Goal: Task Accomplishment & Management: Manage account settings

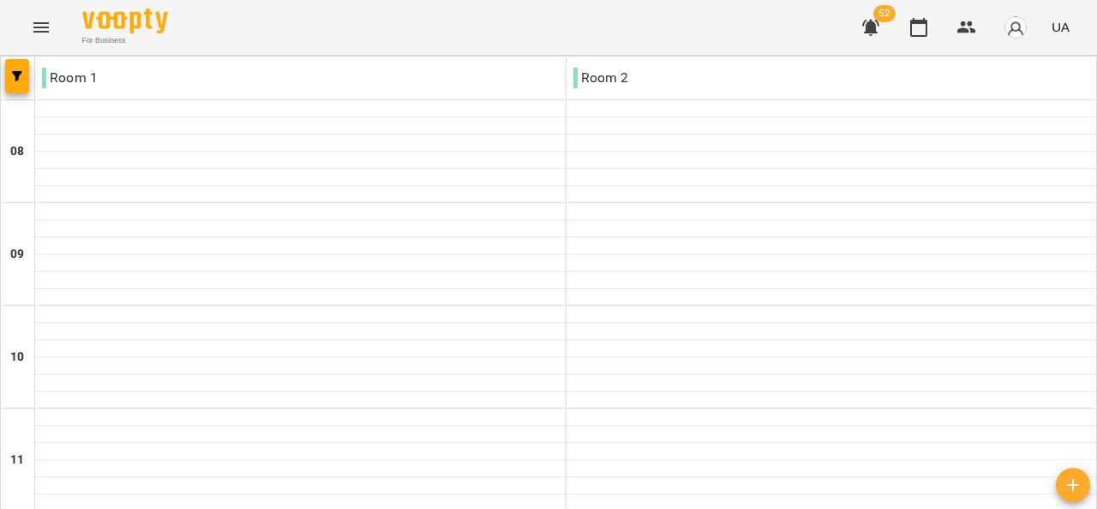
scroll to position [771, 0]
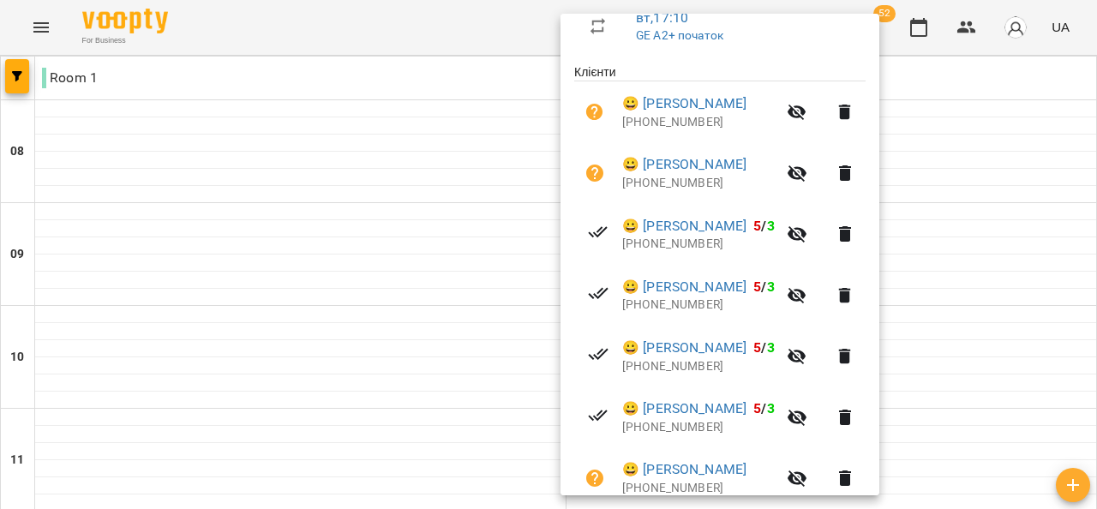
scroll to position [453, 0]
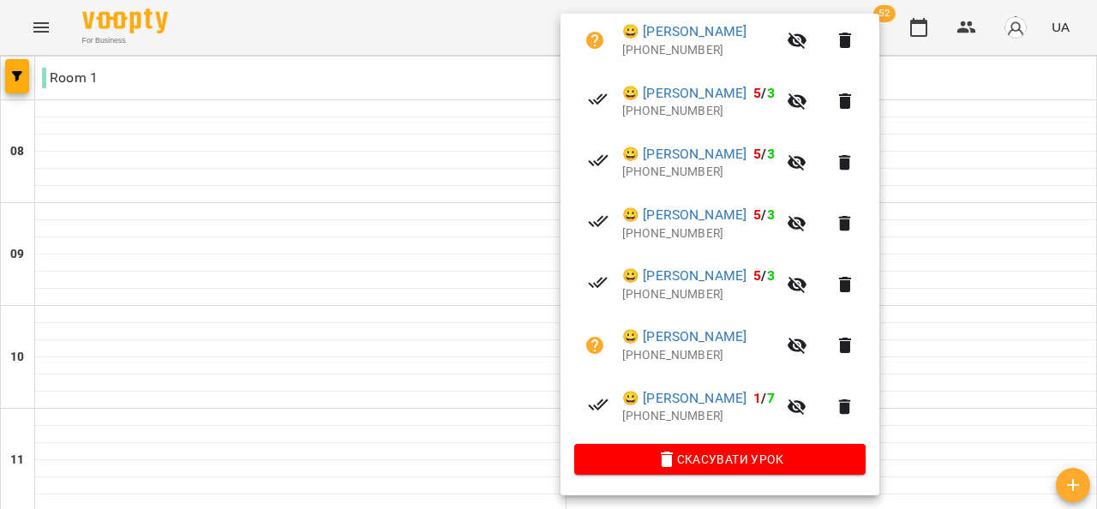
click at [958, 351] on div at bounding box center [548, 254] width 1097 height 509
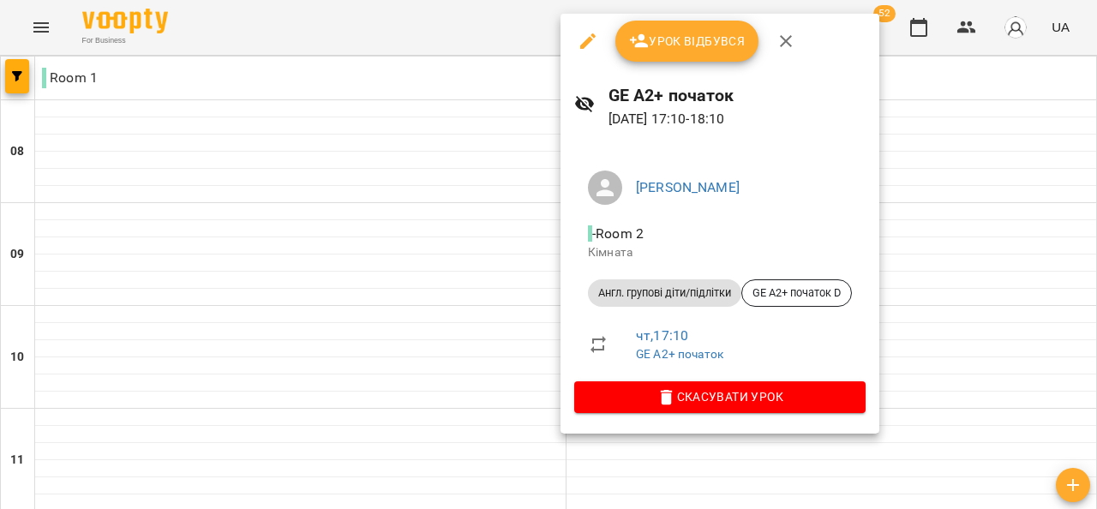
click at [689, 55] on button "Урок відбувся" at bounding box center [687, 41] width 144 height 41
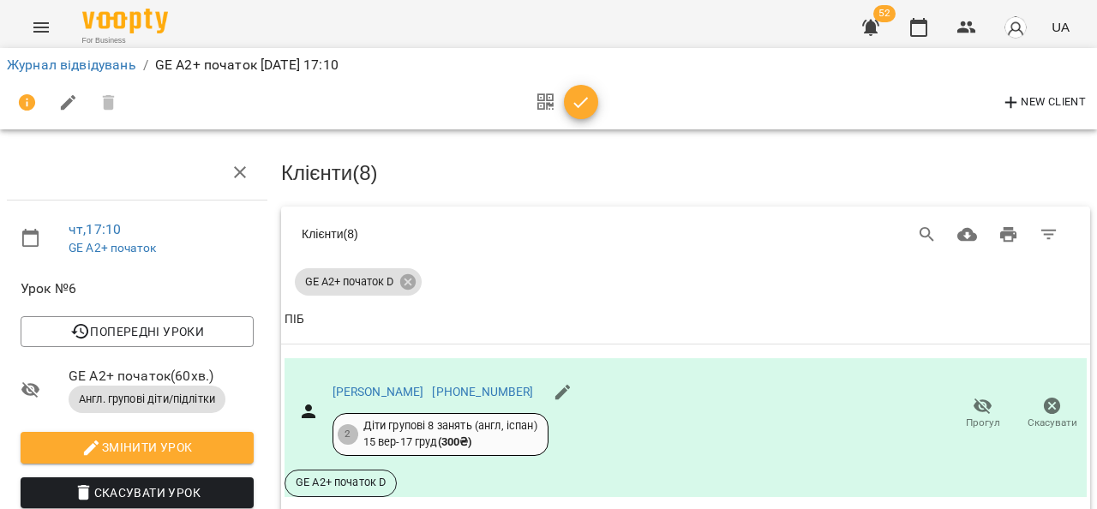
scroll to position [945, 0]
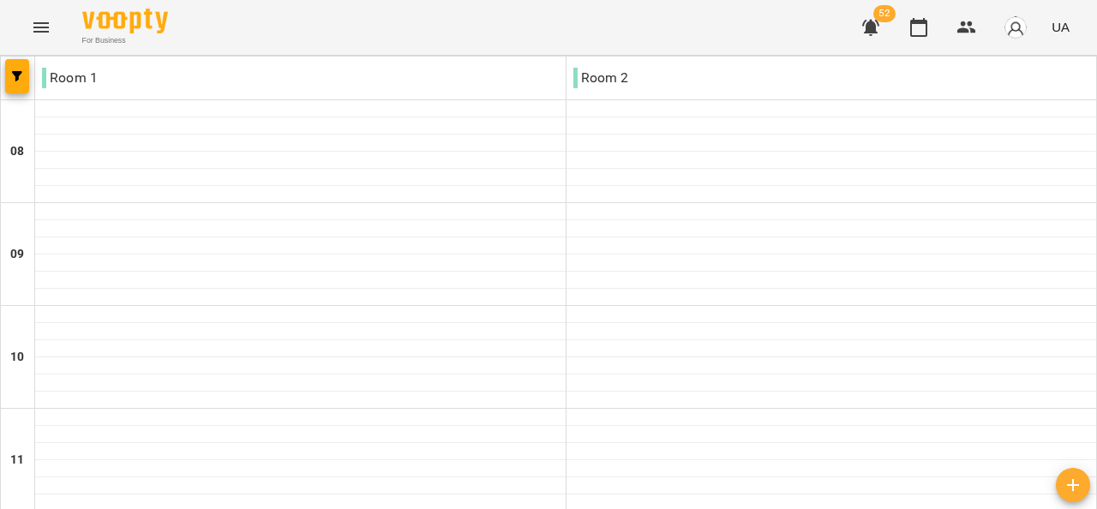
scroll to position [854, 0]
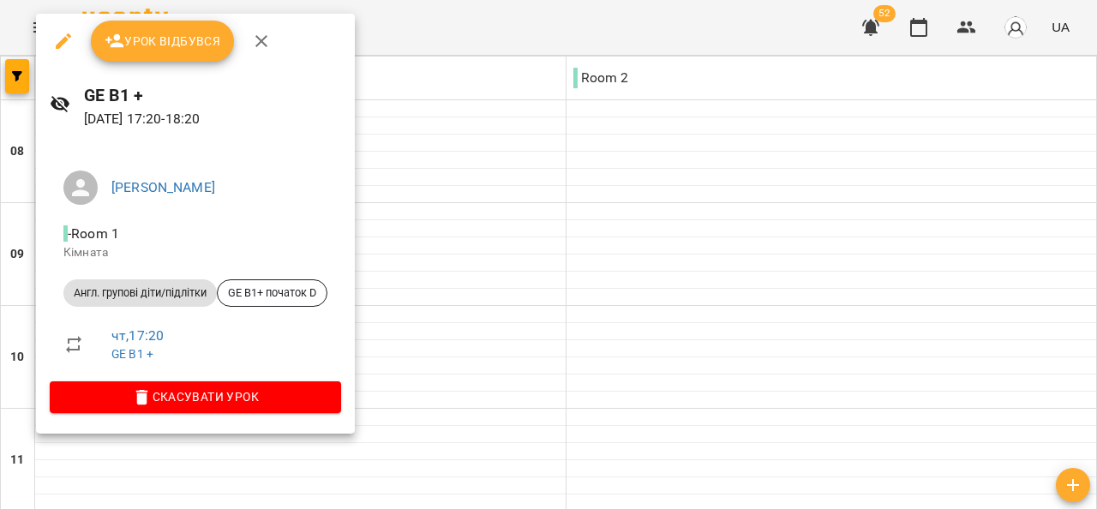
click at [182, 51] on button "Урок відбувся" at bounding box center [163, 41] width 144 height 41
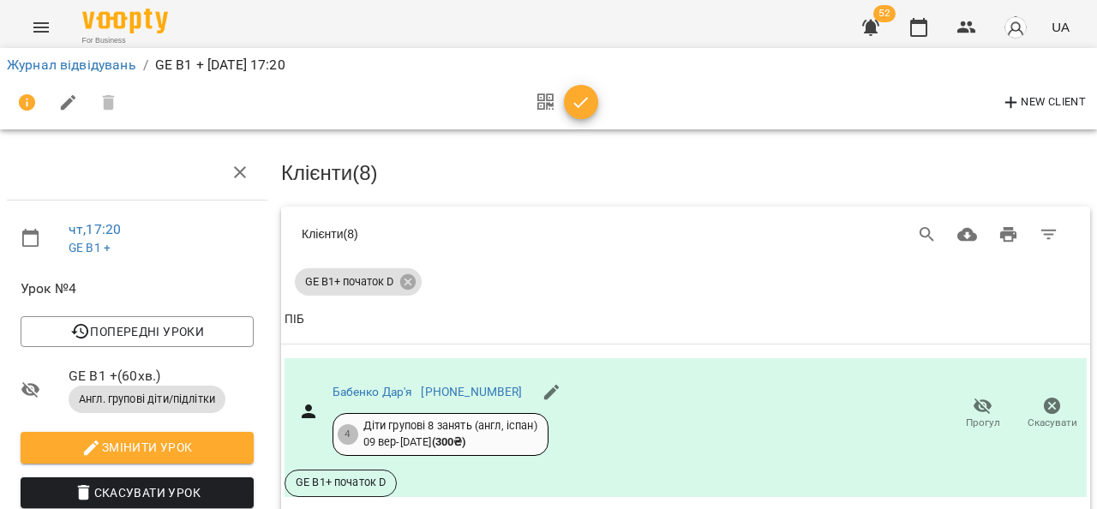
scroll to position [1202, 0]
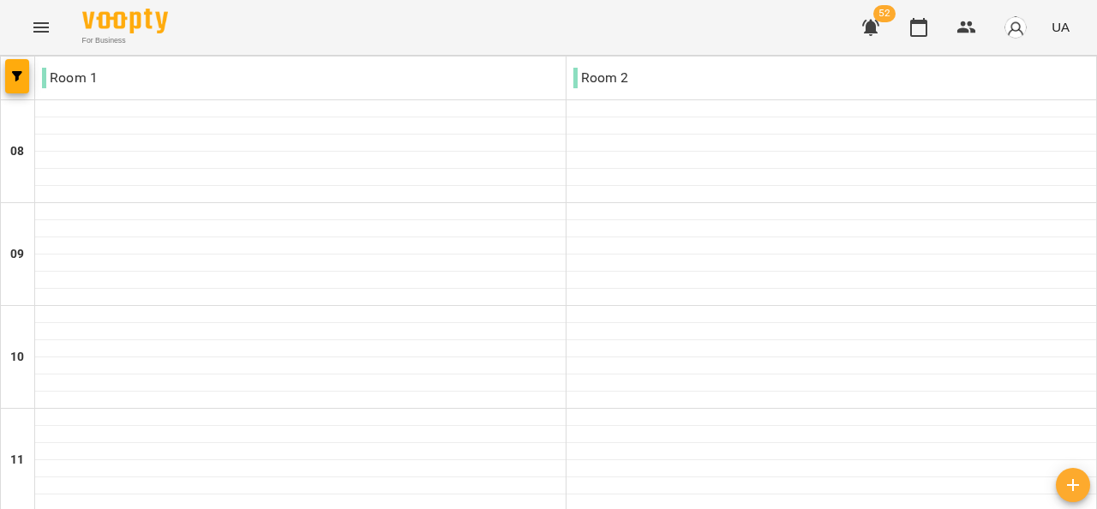
scroll to position [854, 0]
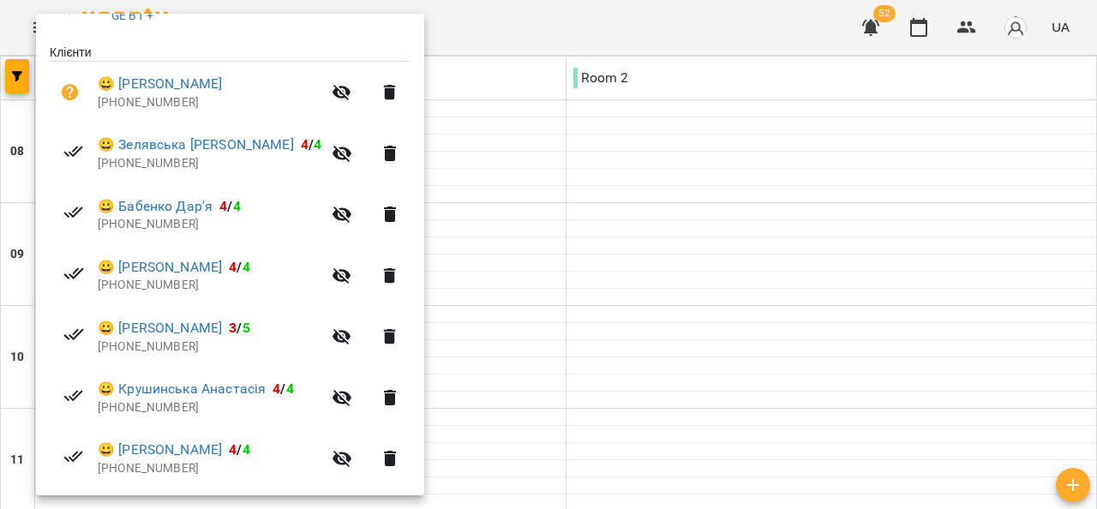
scroll to position [367, 0]
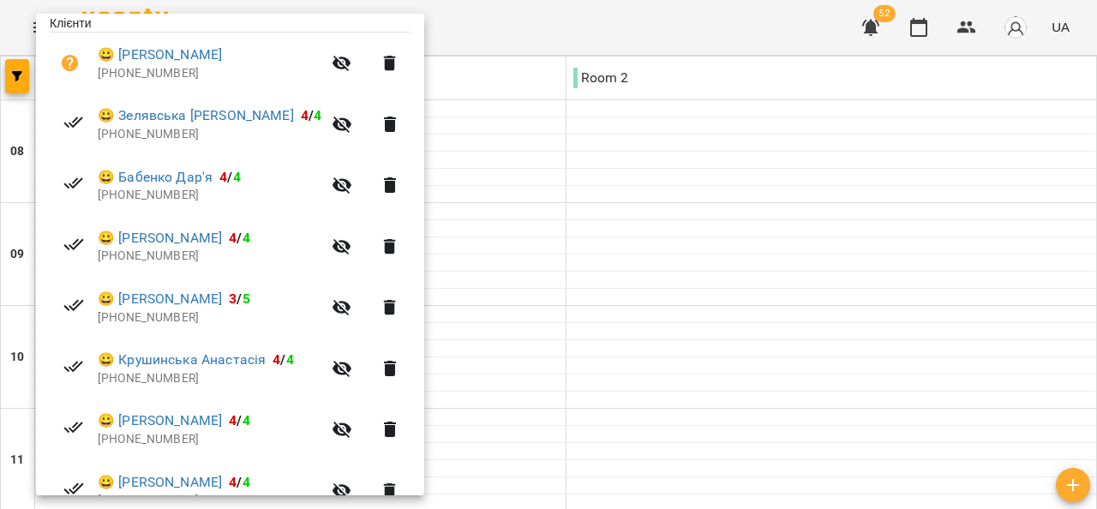
click at [497, 15] on div at bounding box center [548, 254] width 1097 height 509
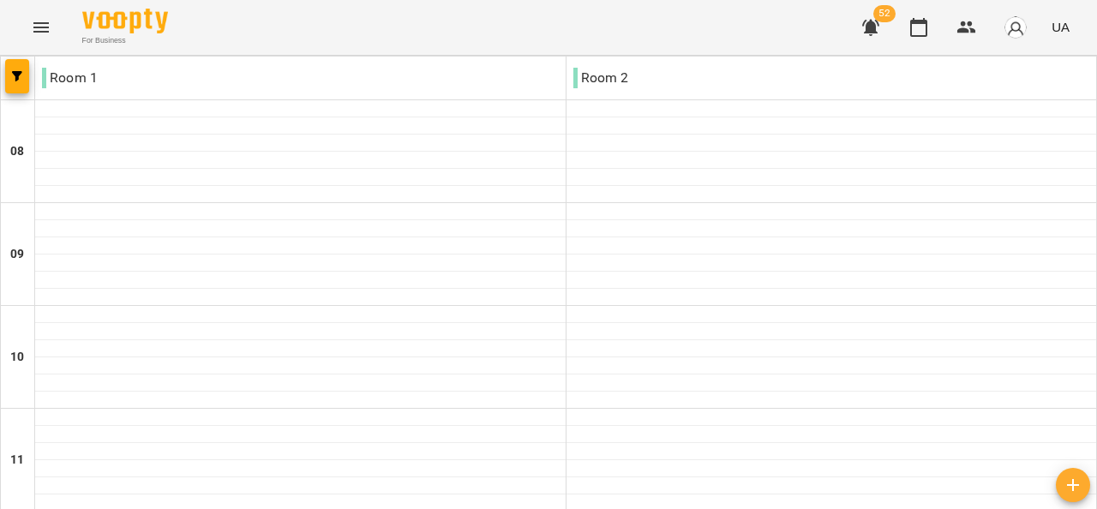
scroll to position [425, 0]
